Goal: Transaction & Acquisition: Purchase product/service

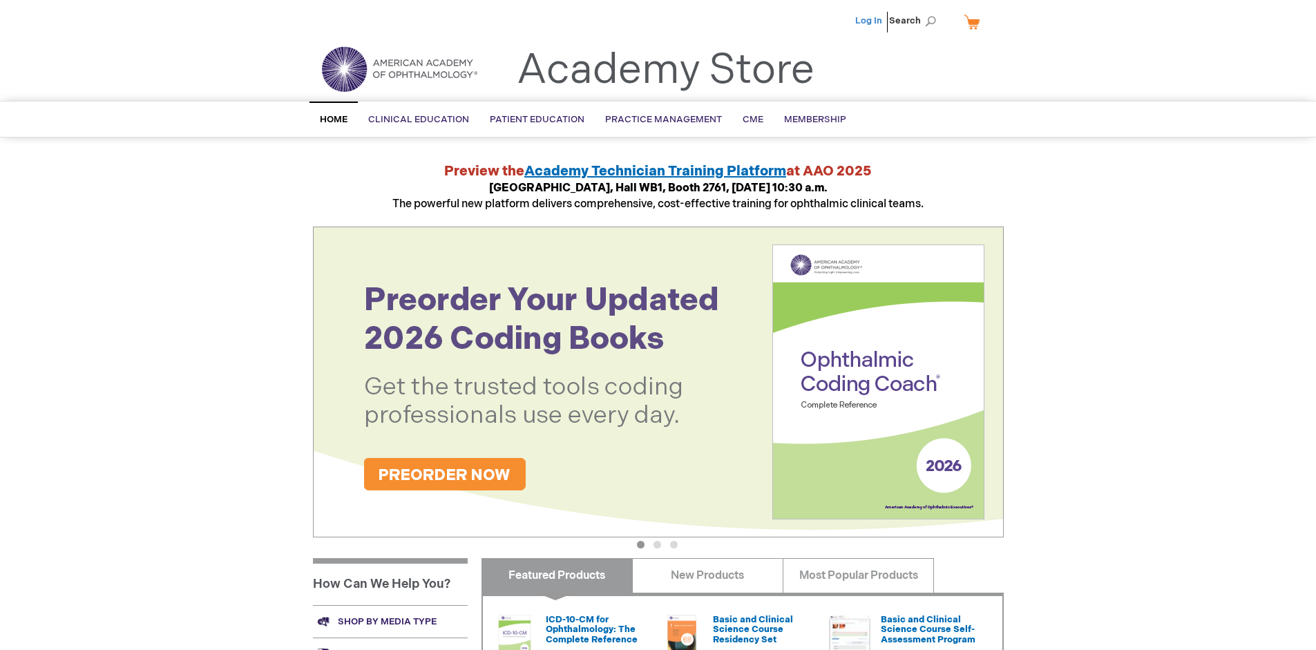
click at [869, 21] on link "Log In" at bounding box center [868, 20] width 27 height 11
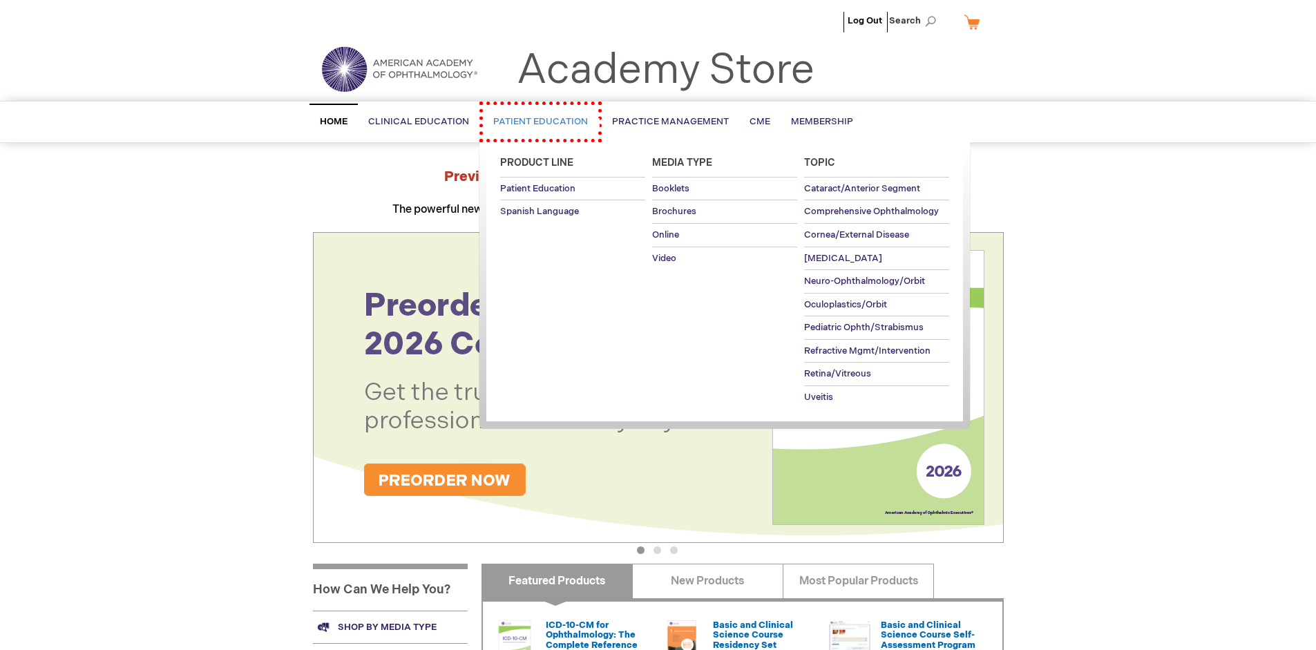
click at [533, 119] on span "Patient Education" at bounding box center [540, 121] width 95 height 11
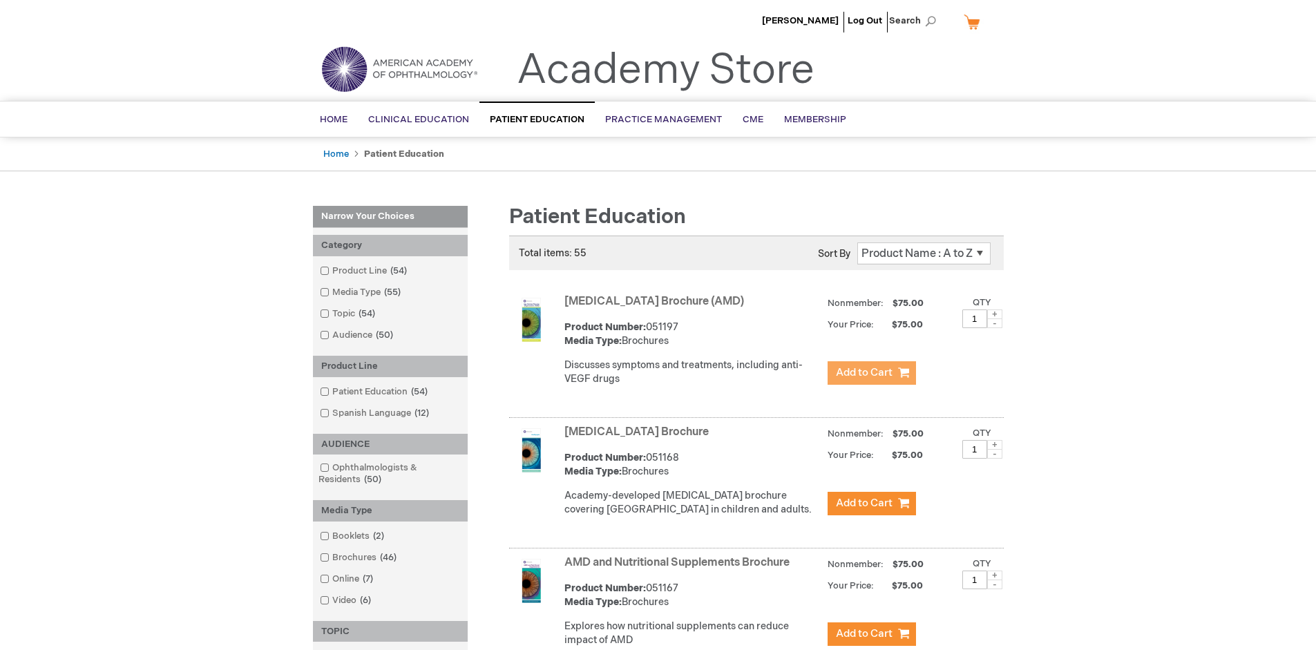
click at [871, 373] on span "Add to Cart" at bounding box center [864, 372] width 57 height 13
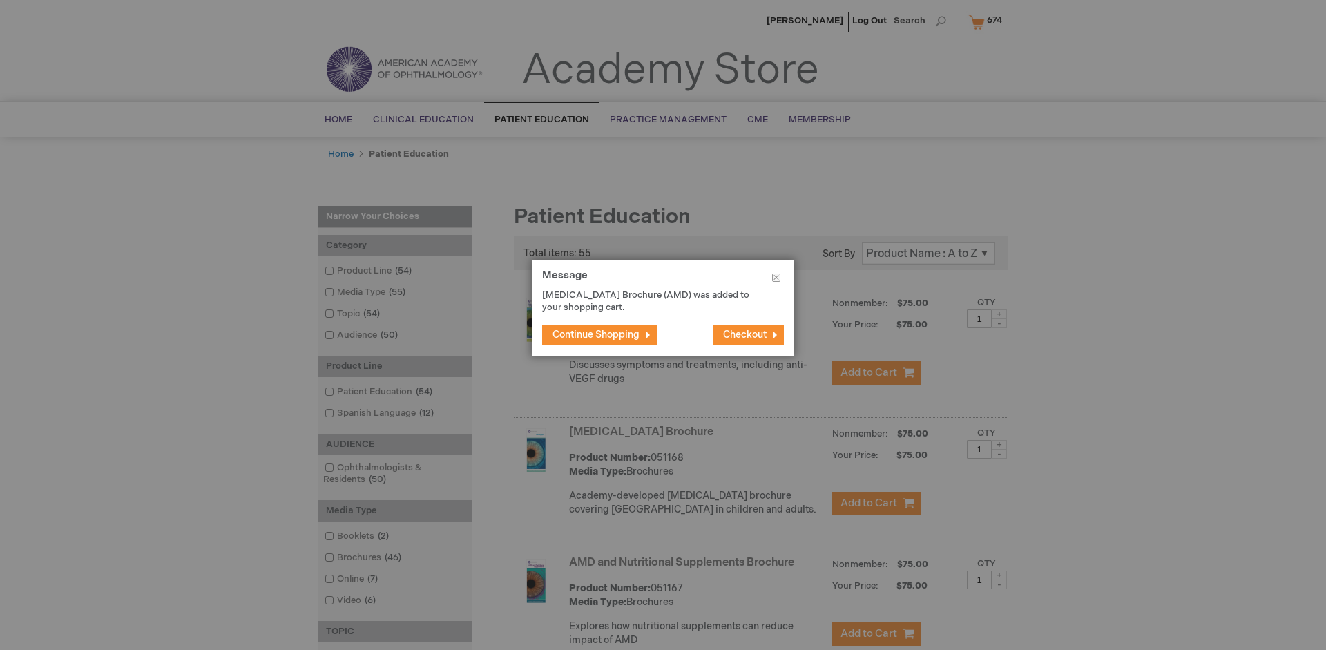
click at [596, 334] on span "Continue Shopping" at bounding box center [595, 335] width 87 height 12
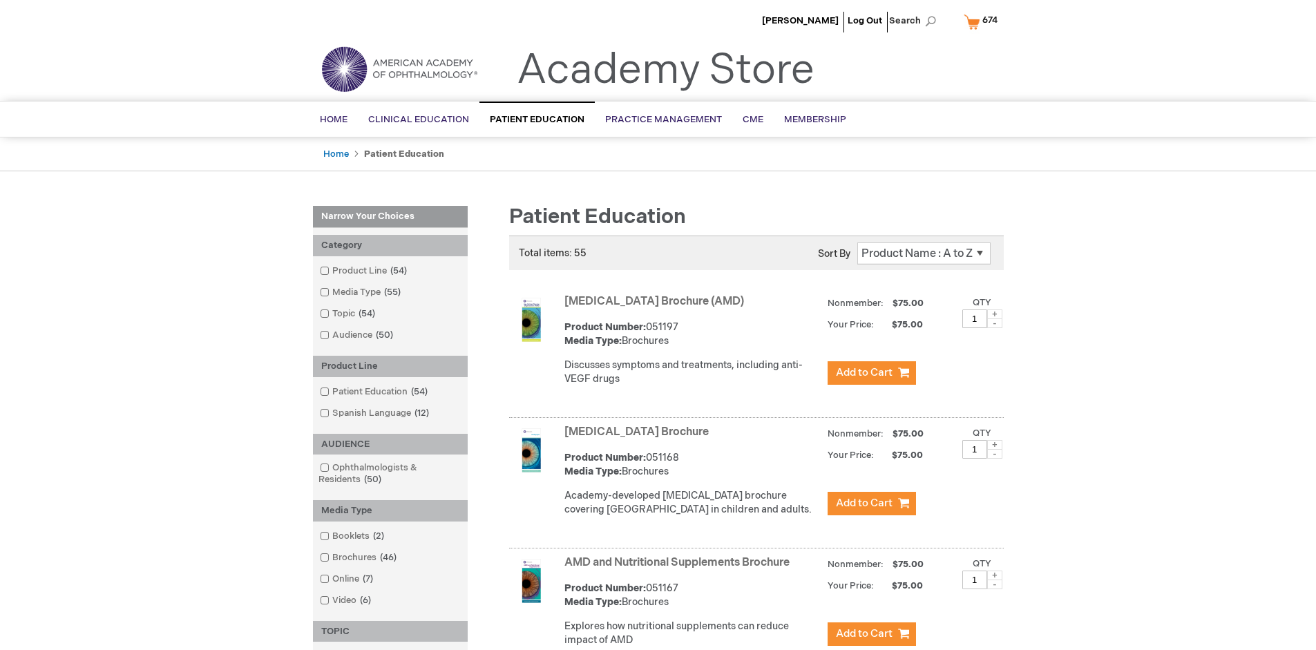
click at [680, 569] on link "AMD and Nutritional Supplements Brochure" at bounding box center [676, 562] width 225 height 13
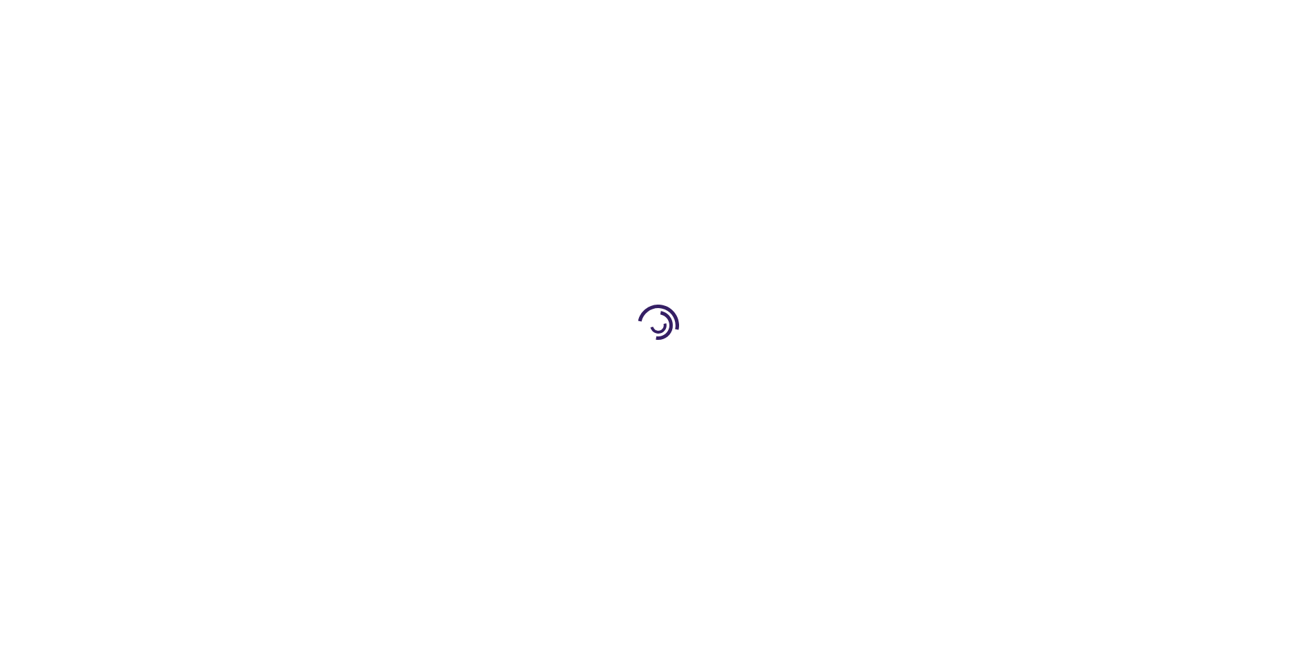
type input "1"
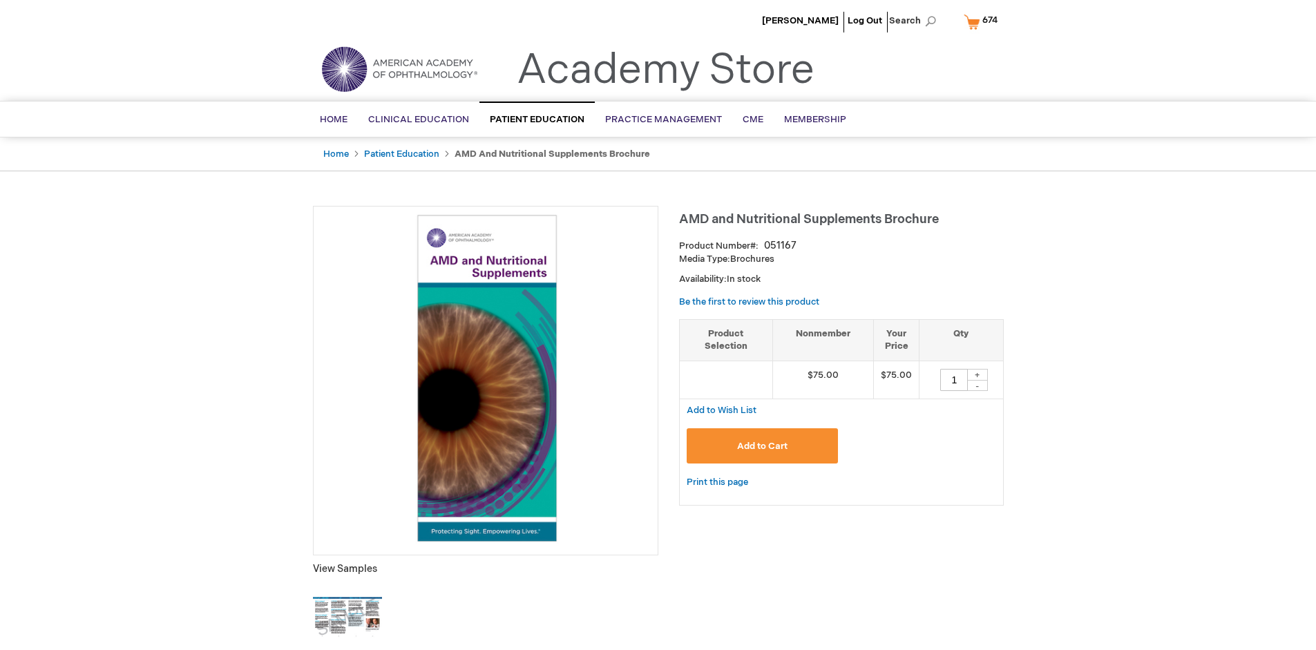
click at [762, 445] on span "Add to Cart" at bounding box center [762, 446] width 50 height 11
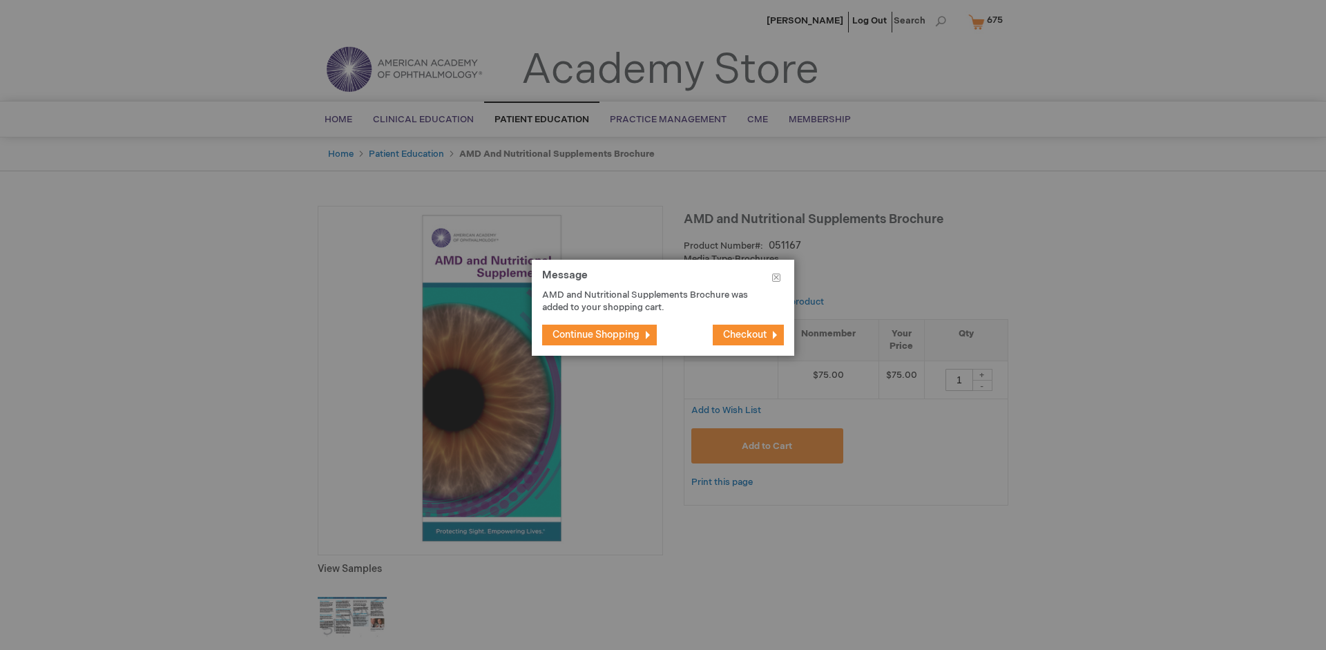
click at [596, 334] on span "Continue Shopping" at bounding box center [595, 335] width 87 height 12
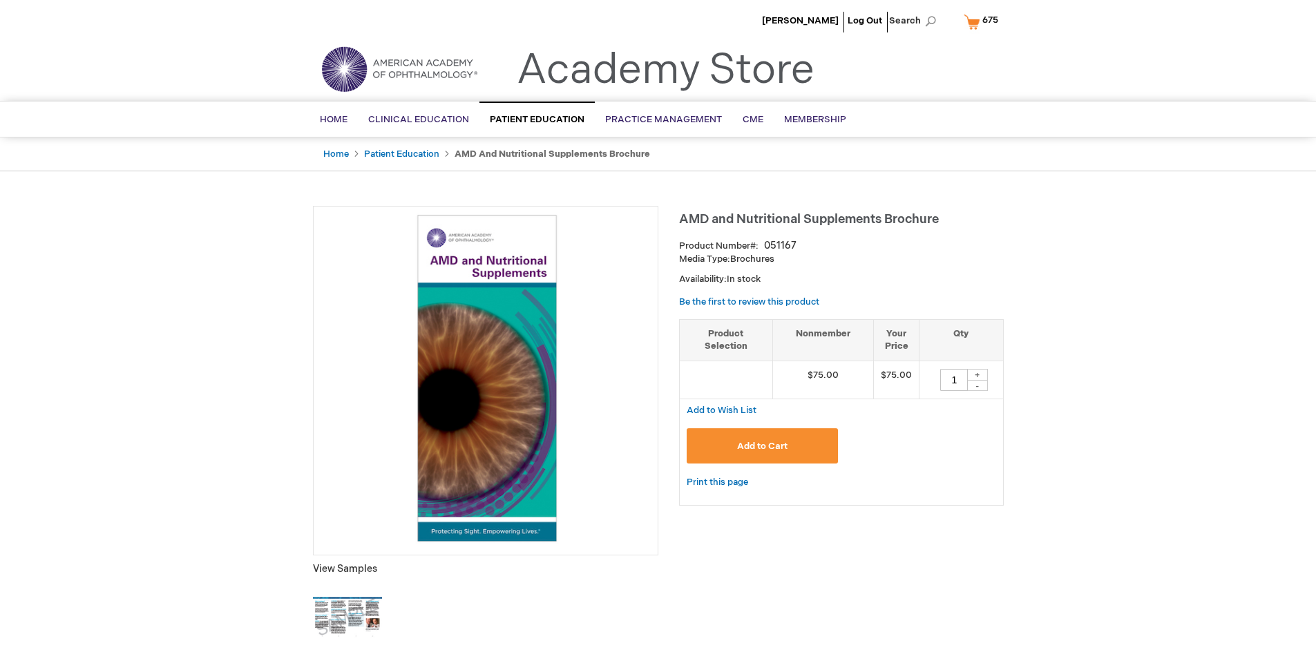
click at [983, 21] on span "675" at bounding box center [990, 20] width 16 height 11
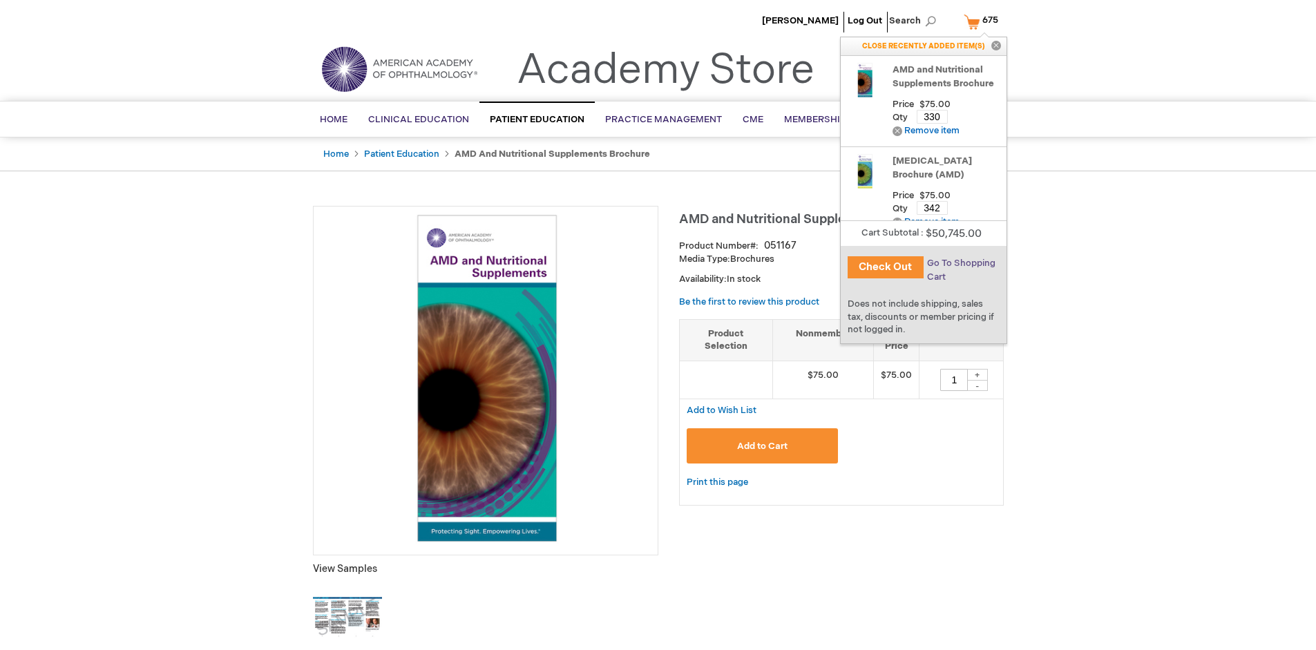
click at [960, 263] on span "Go To Shopping Cart" at bounding box center [961, 270] width 68 height 25
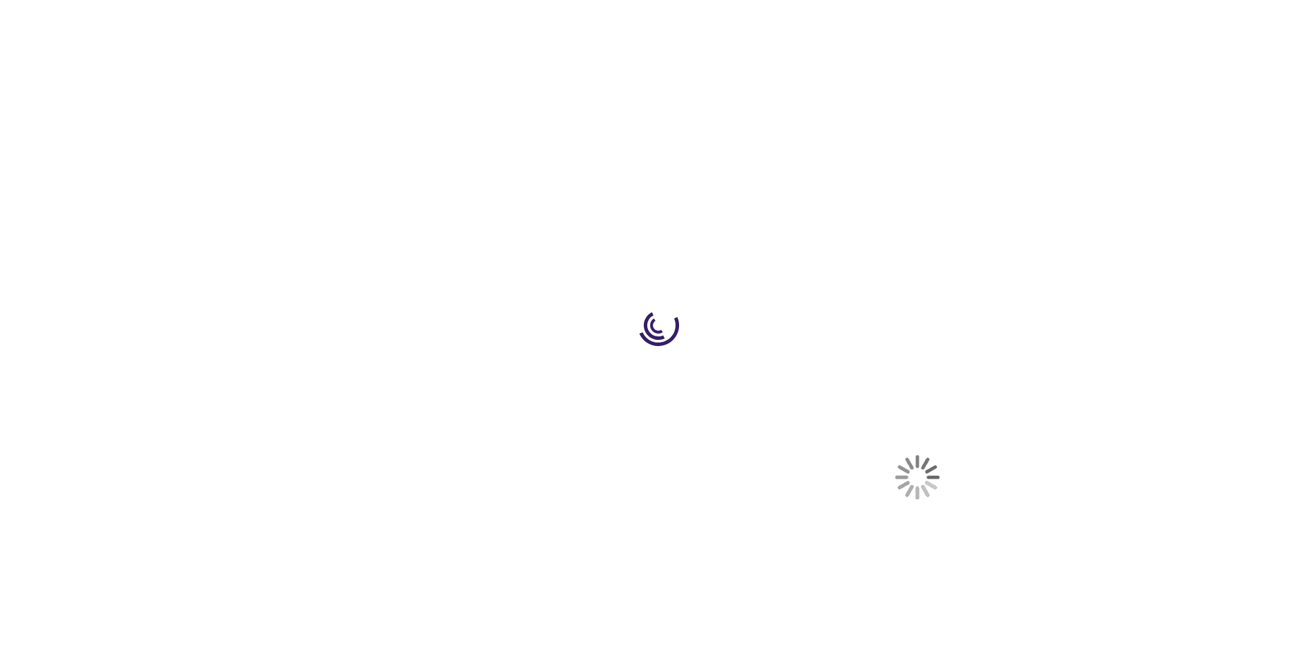
select select "US"
select select "41"
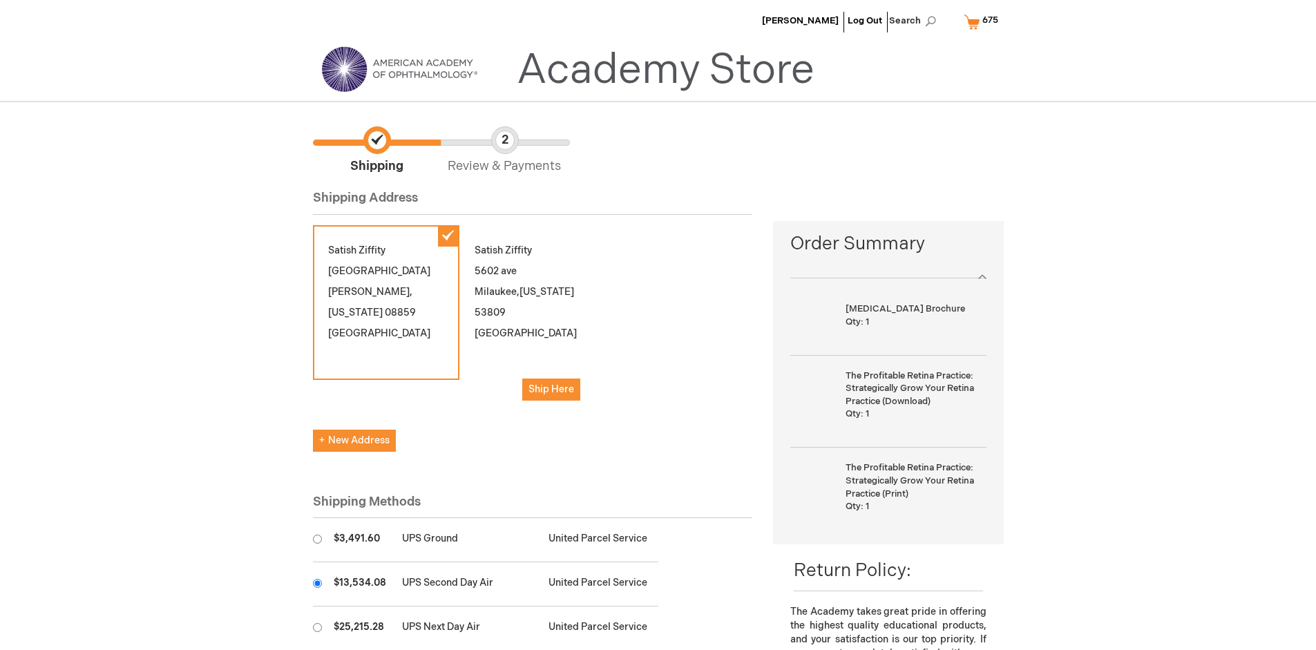
click at [317, 583] on input "radio" at bounding box center [317, 583] width 9 height 9
